Goal: Find specific page/section: Find specific page/section

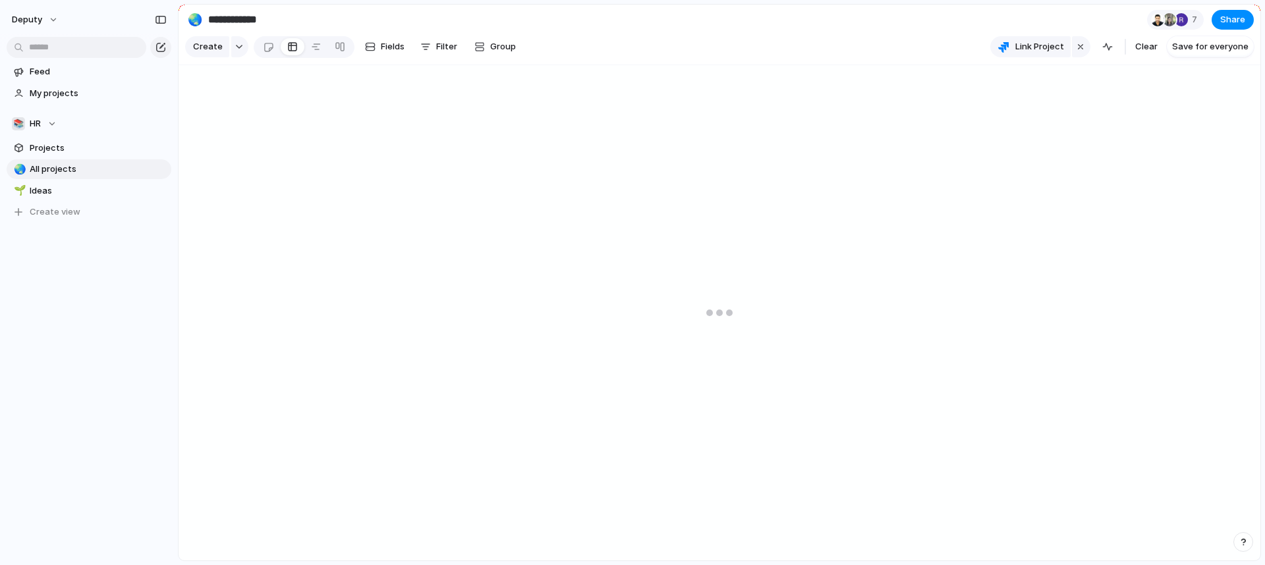
click at [1245, 115] on div at bounding box center [720, 313] width 1082 height 496
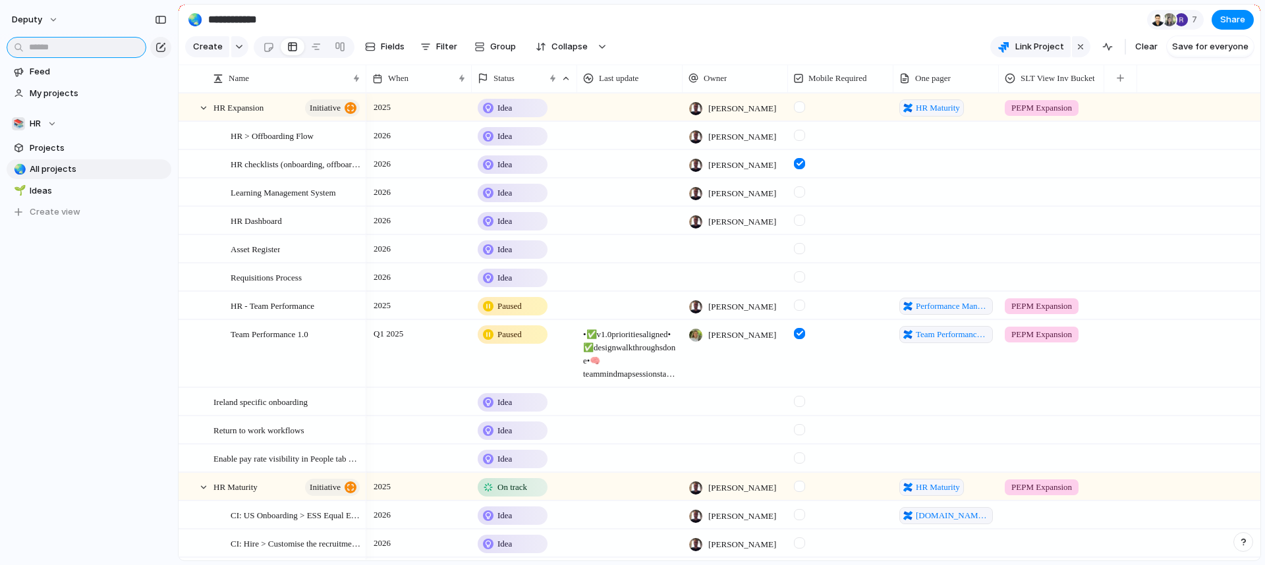
click at [87, 49] on input "text" at bounding box center [77, 47] width 140 height 21
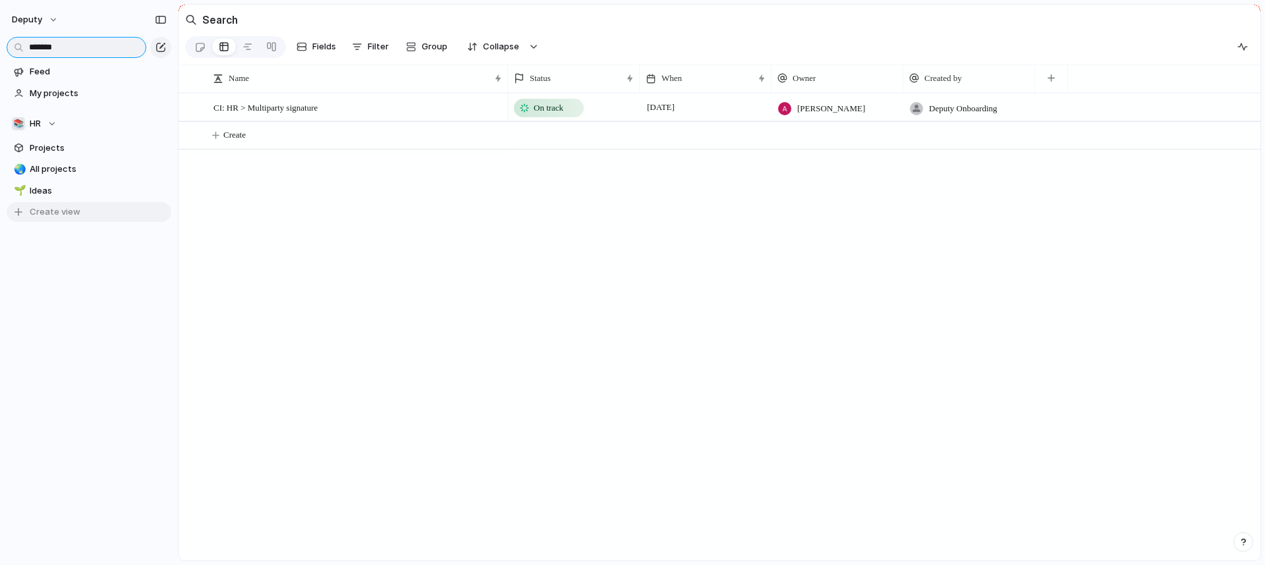
type input "*******"
